Goal: Find specific page/section: Find specific page/section

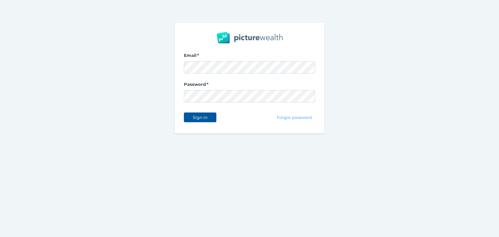
click at [200, 115] on span "Sign in" at bounding box center [200, 117] width 20 height 5
select select "25"
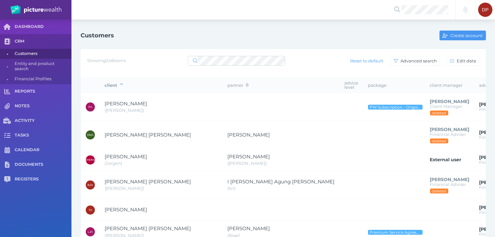
click at [218, 55] on div at bounding box center [236, 61] width 97 height 12
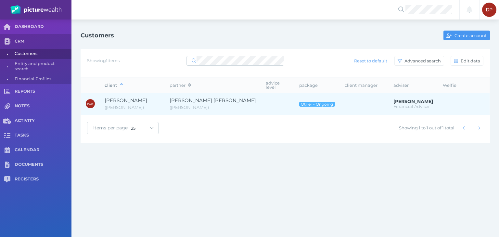
click at [128, 97] on span "[PERSON_NAME]" at bounding box center [126, 100] width 43 height 6
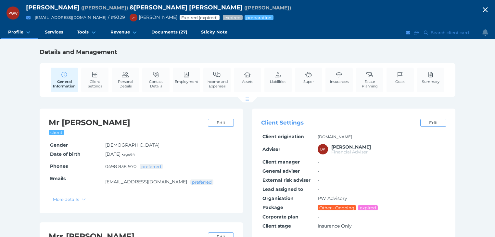
click at [487, 9] on icon "button" at bounding box center [485, 10] width 8 height 10
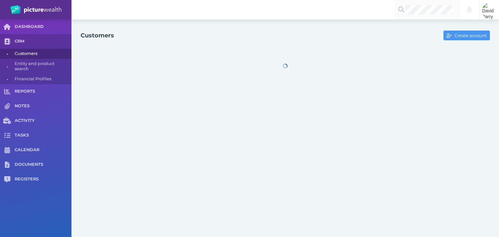
select select "25"
